Goal: Task Accomplishment & Management: Manage account settings

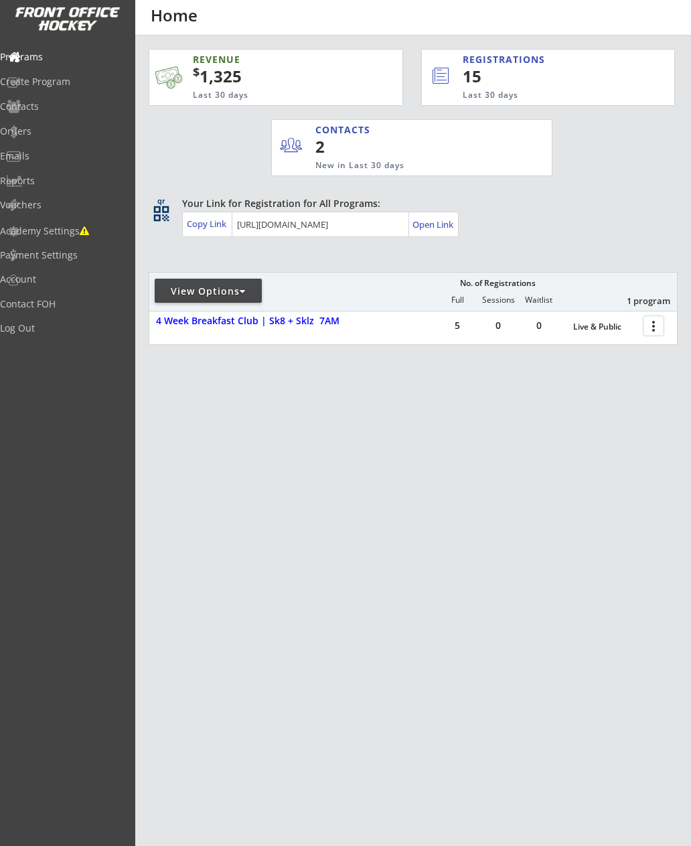
click at [654, 323] on div at bounding box center [655, 324] width 23 height 23
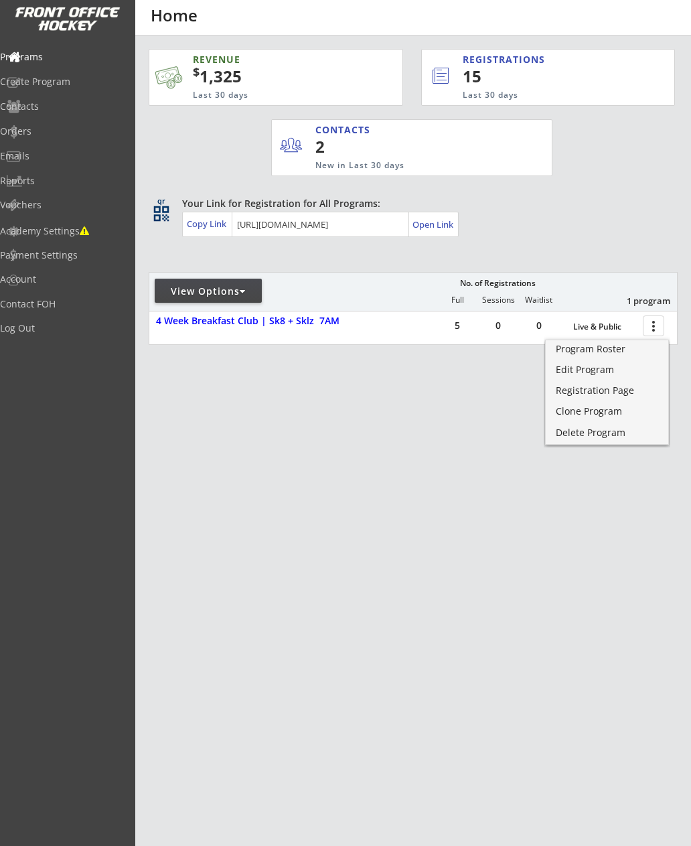
click at [592, 415] on div "Clone Program" at bounding box center [607, 411] width 102 height 9
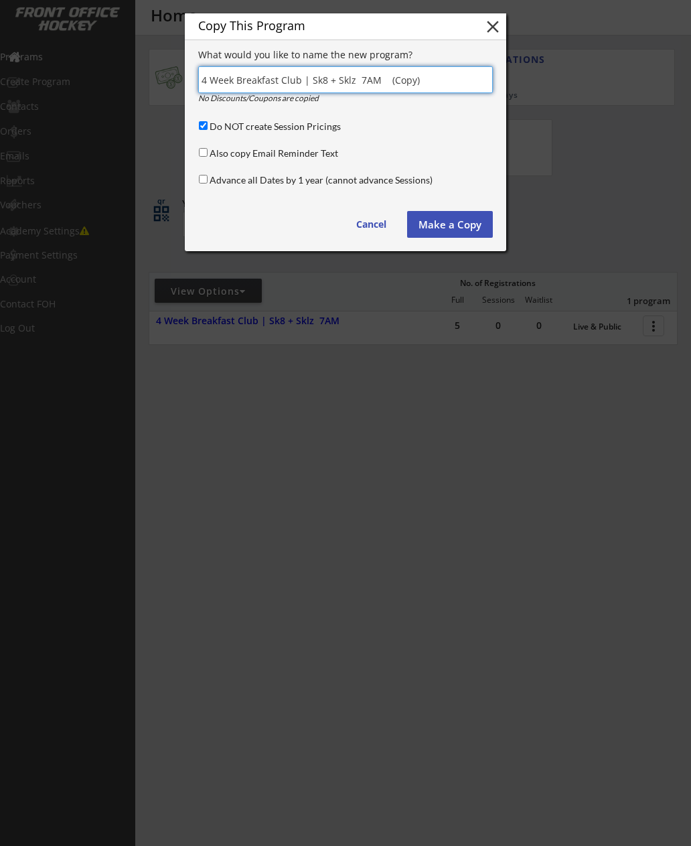
click at [212, 80] on input "input" at bounding box center [345, 79] width 295 height 27
click at [457, 77] on input "input" at bounding box center [345, 79] width 295 height 27
type input "Nov 4 Week Breakfast Club | Sk8 + Sklz 7AM"
click at [451, 224] on button "Make a Copy" at bounding box center [450, 224] width 86 height 27
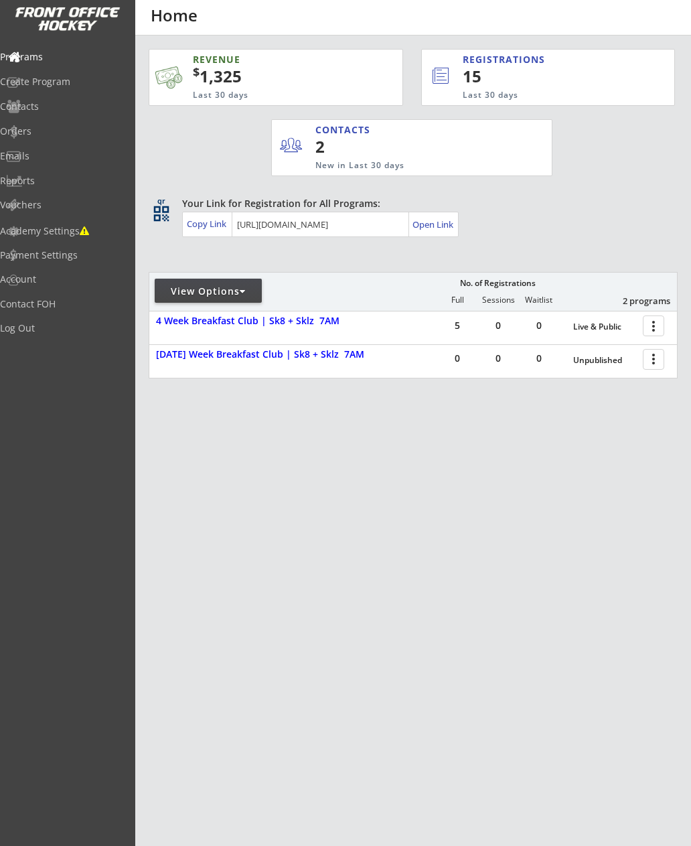
click at [654, 362] on div at bounding box center [655, 358] width 23 height 23
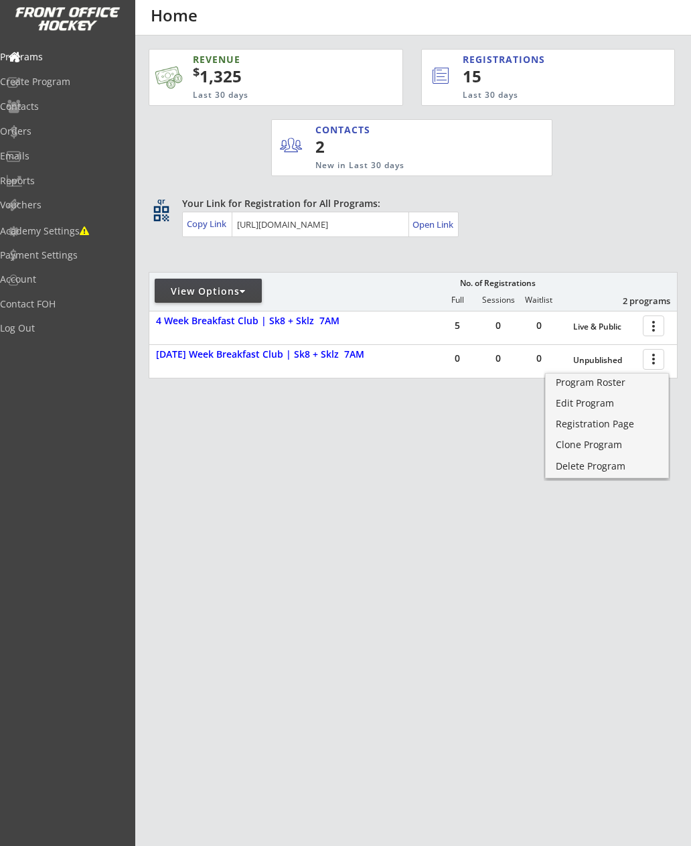
click at [591, 447] on div "Clone Program" at bounding box center [607, 444] width 102 height 9
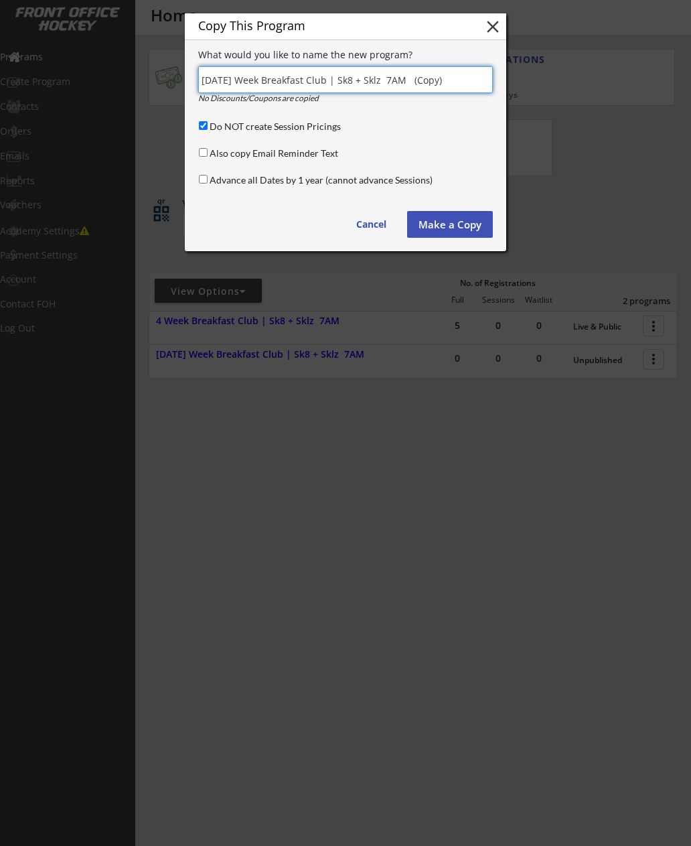
click at [447, 79] on input "input" at bounding box center [345, 79] width 295 height 27
click at [218, 74] on input "input" at bounding box center [345, 79] width 295 height 27
click at [234, 79] on input "input" at bounding box center [345, 79] width 295 height 27
type input "Dec Three Week Breakfast Club | Sk8 + Sklz 7AM"
click at [452, 228] on button "Make a Copy" at bounding box center [450, 224] width 86 height 27
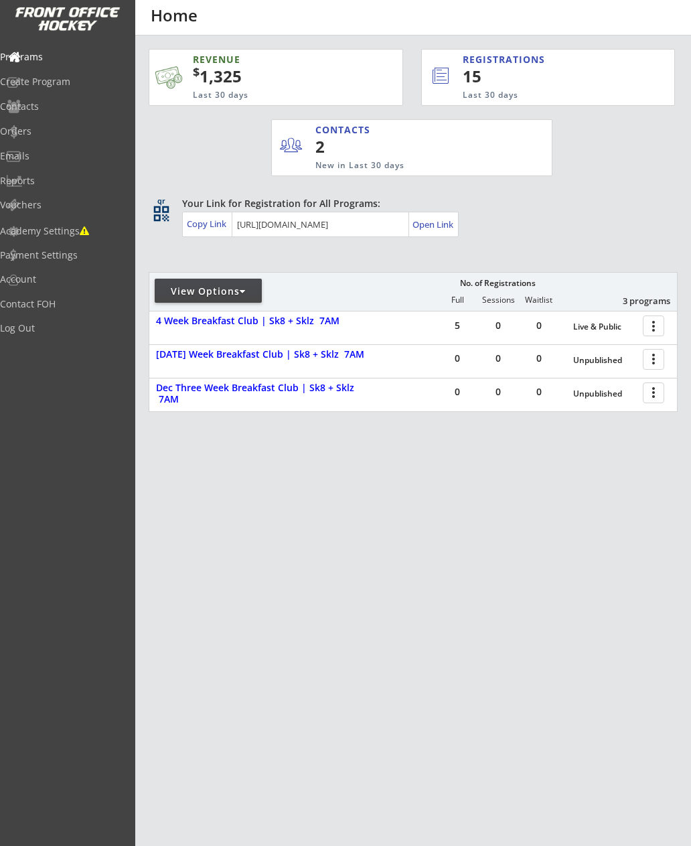
click at [277, 354] on div "[DATE] Week Breakfast Club | Sk8 + Sklz 7AM" at bounding box center [260, 354] width 209 height 11
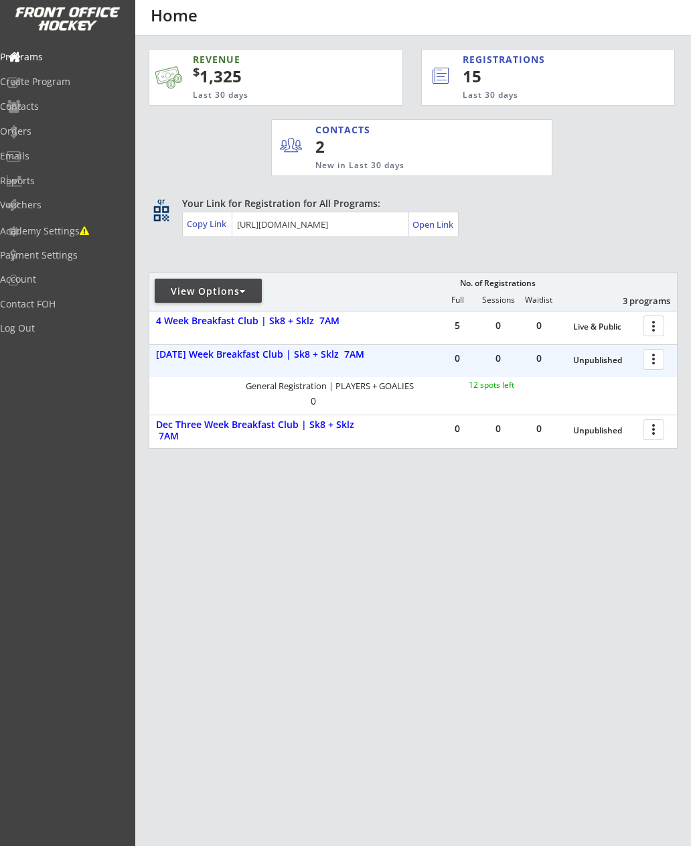
click at [657, 360] on div at bounding box center [655, 358] width 23 height 23
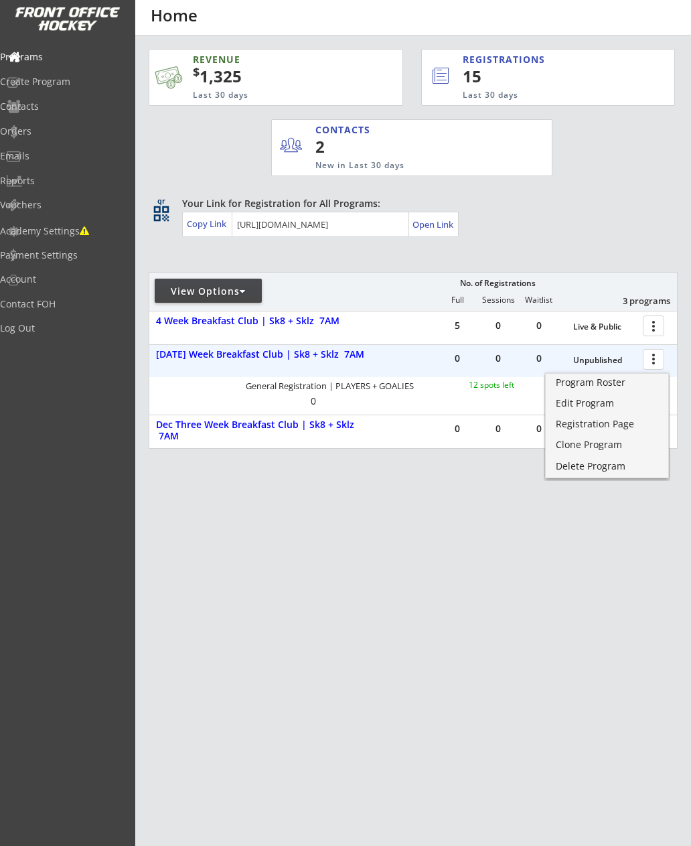
click at [593, 400] on div "Edit Program" at bounding box center [607, 403] width 102 height 9
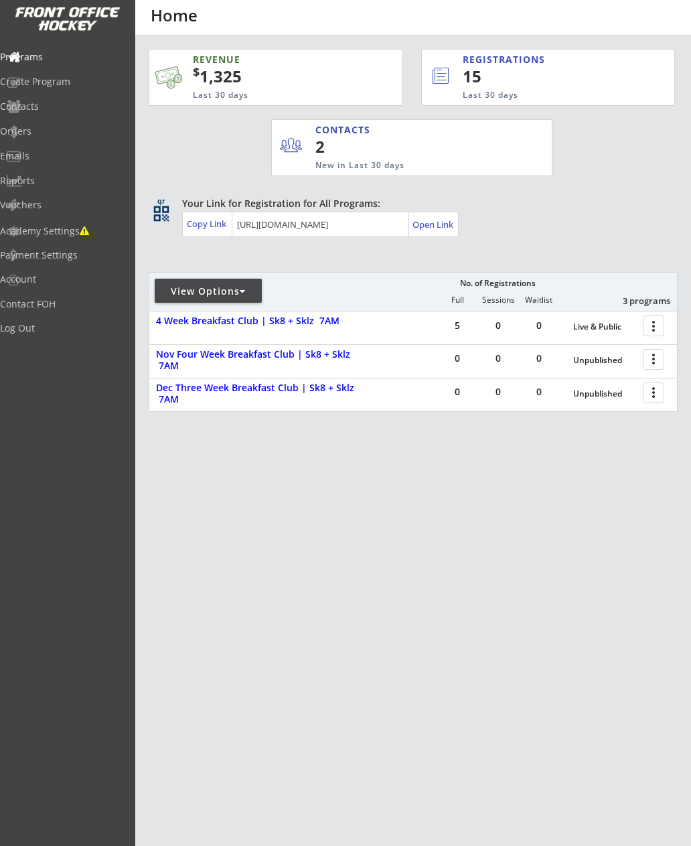
click at [658, 358] on div at bounding box center [655, 358] width 23 height 23
click at [597, 357] on div "Unpublished" at bounding box center [604, 360] width 63 height 9
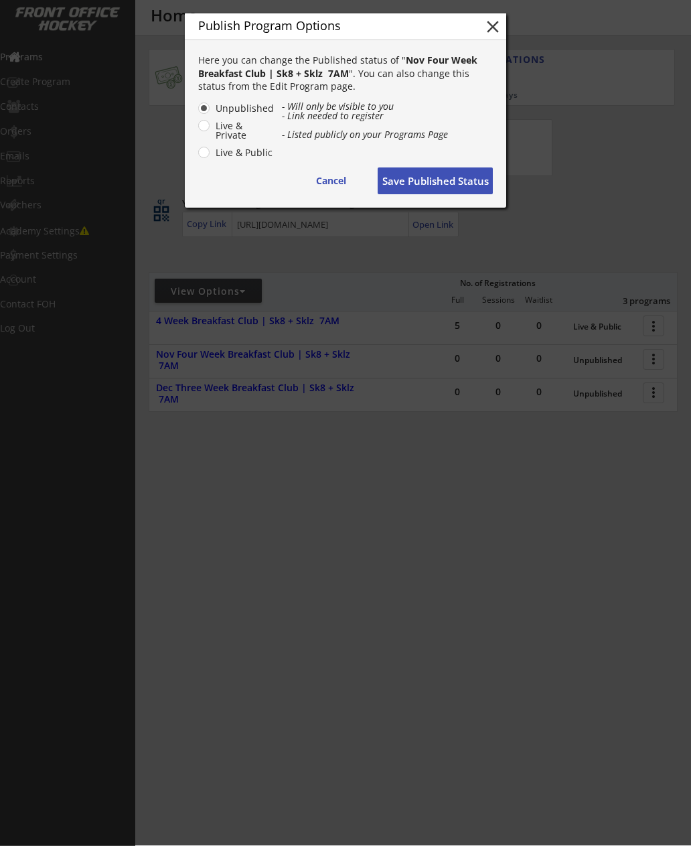
click at [595, 359] on div at bounding box center [345, 422] width 691 height 846
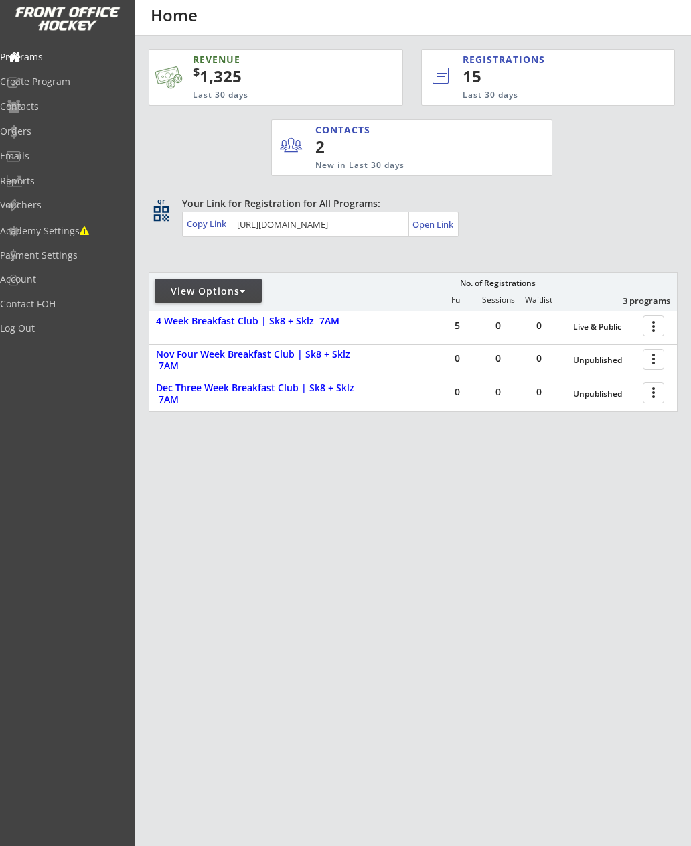
click at [587, 370] on div "Unpublished" at bounding box center [604, 361] width 63 height 20
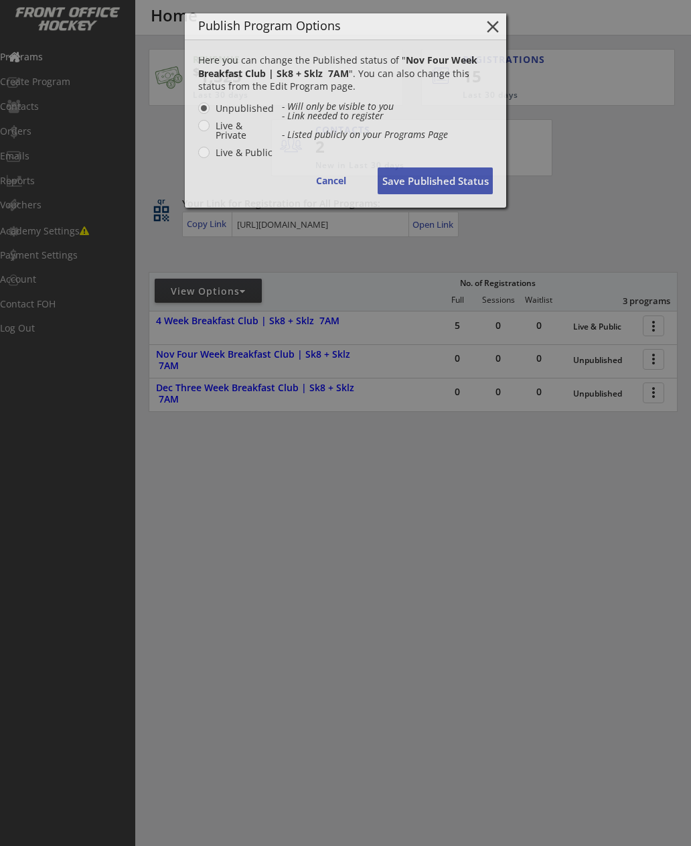
click at [591, 360] on div at bounding box center [345, 423] width 691 height 846
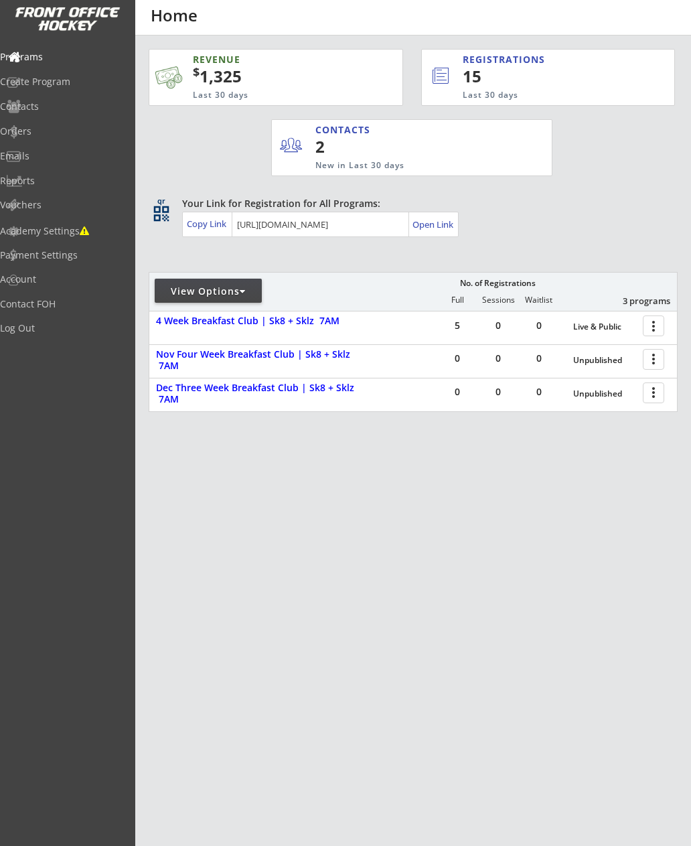
click at [596, 360] on div "Unpublished" at bounding box center [604, 360] width 63 height 9
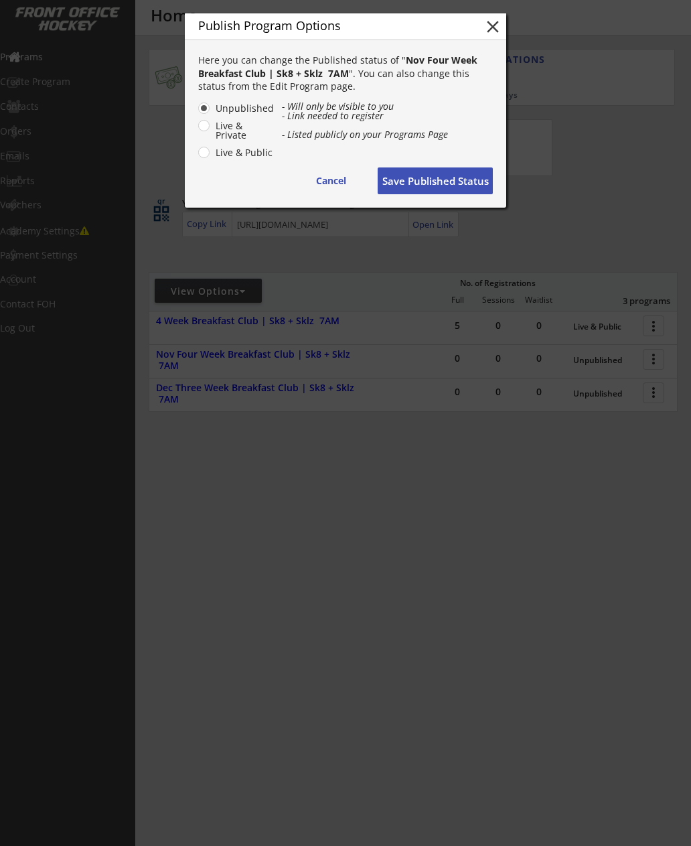
click at [214, 149] on label "Live & Public" at bounding box center [243, 152] width 63 height 9
click at [197, 113] on input "Live & Public" at bounding box center [192, 108] width 9 height 9
radio input "true"
click at [440, 179] on button "Save Published Status" at bounding box center [435, 180] width 115 height 27
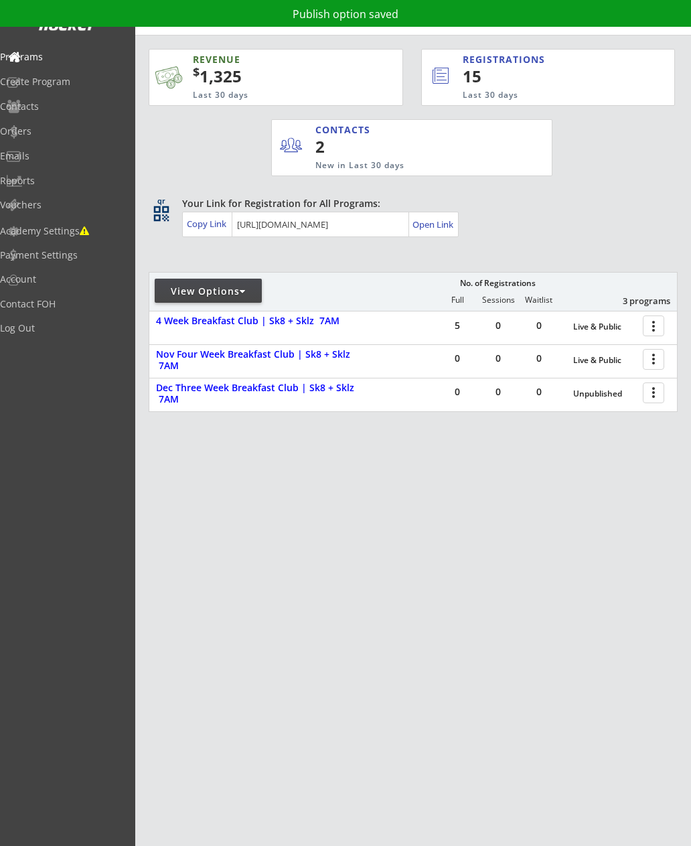
click at [595, 392] on div "Unpublished" at bounding box center [604, 393] width 63 height 9
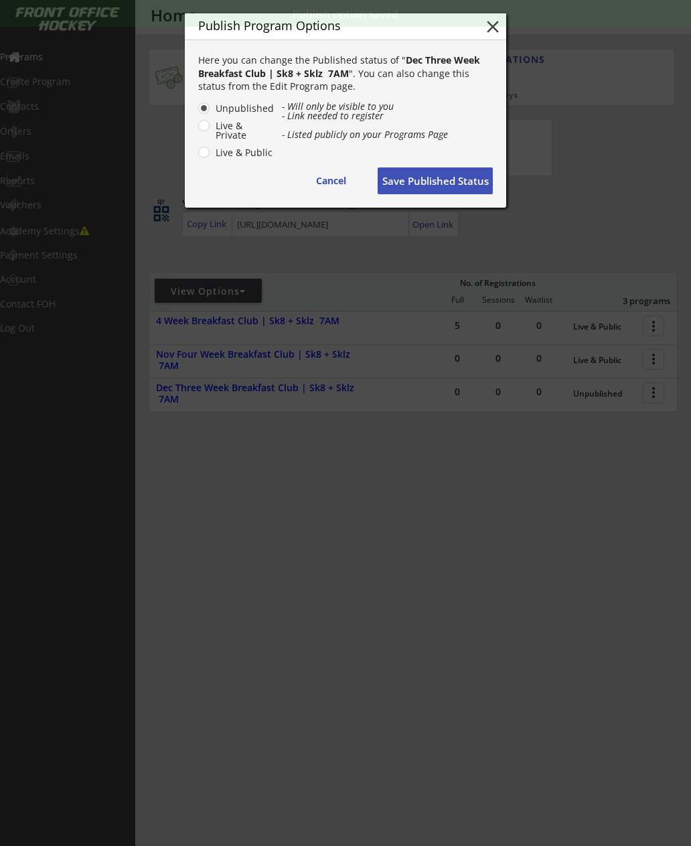
click at [240, 153] on label "Live & Public" at bounding box center [243, 152] width 63 height 9
click at [197, 113] on input "Live & Public" at bounding box center [192, 108] width 9 height 9
radio input "true"
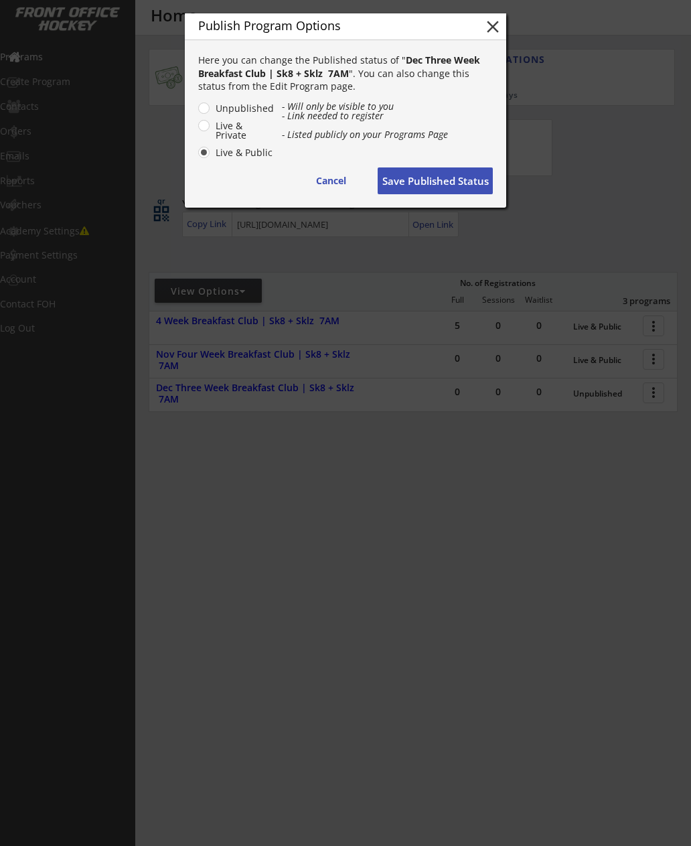
click at [443, 186] on button "Save Published Status" at bounding box center [435, 180] width 115 height 27
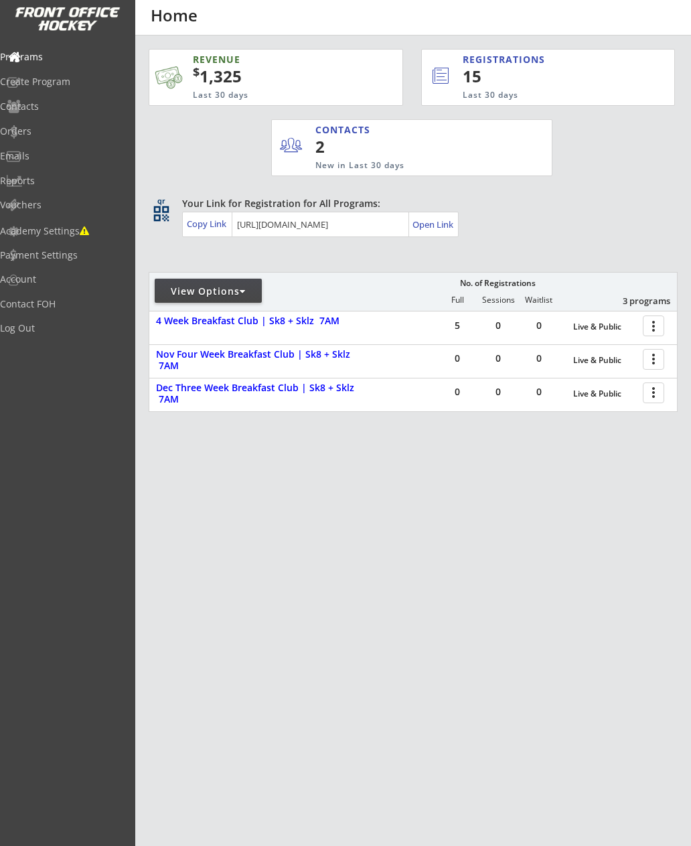
click at [52, 82] on div "Create Program" at bounding box center [63, 81] width 127 height 9
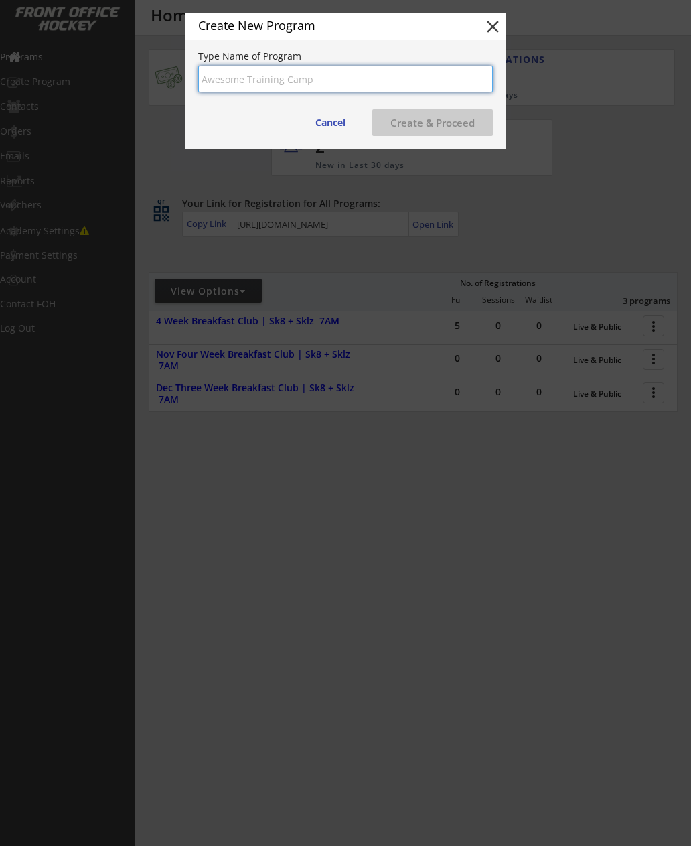
click at [226, 76] on input "input" at bounding box center [345, 79] width 295 height 27
type input "Sunday Drop In | Sk8+Skilz"
click at [440, 121] on button "Create & Proceed" at bounding box center [432, 122] width 121 height 27
